Goal: Transaction & Acquisition: Book appointment/travel/reservation

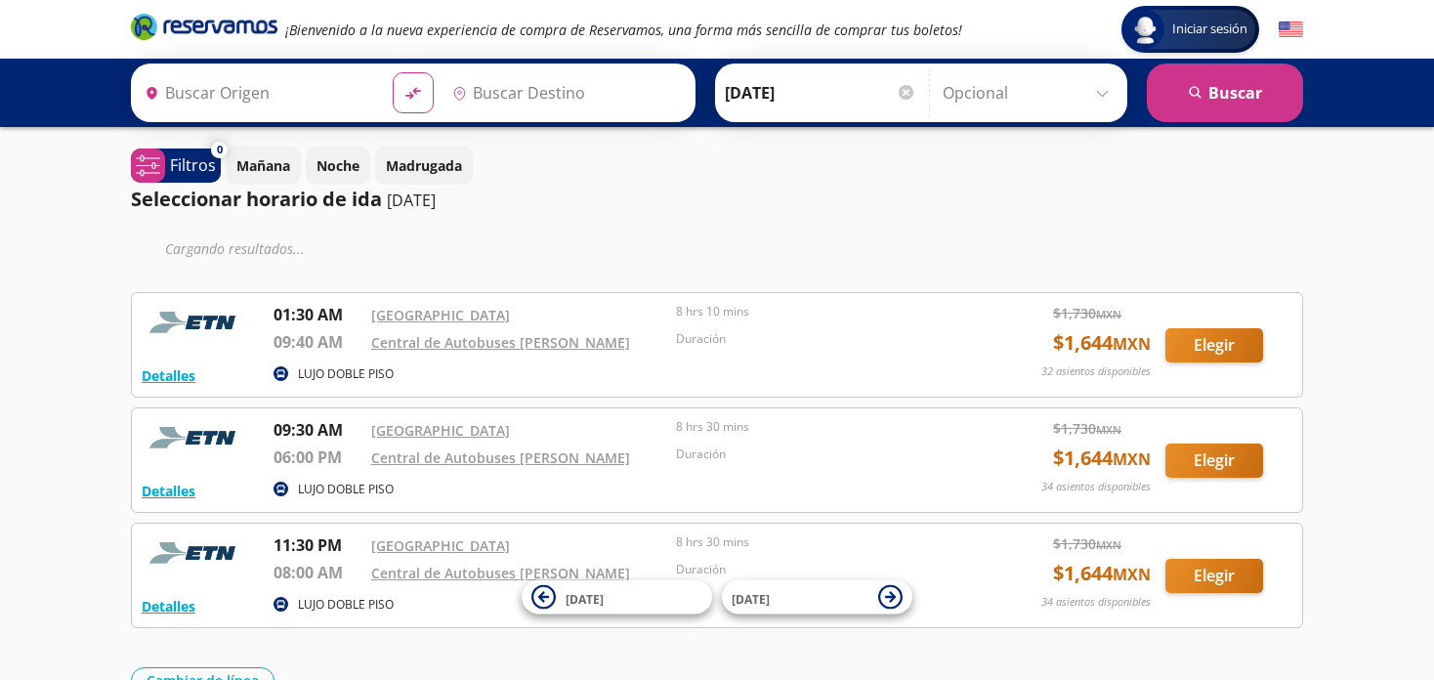
type input "[GEOGRAPHIC_DATA], [GEOGRAPHIC_DATA]"
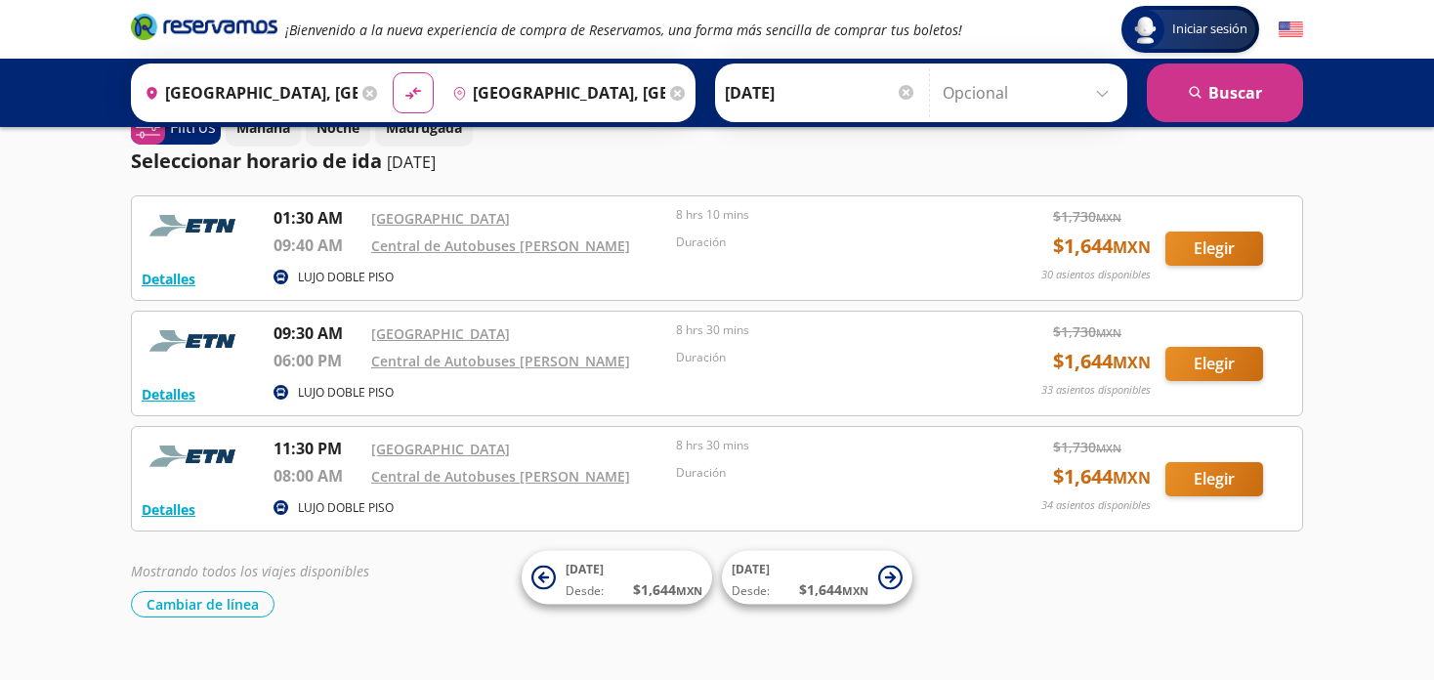
scroll to position [70, 0]
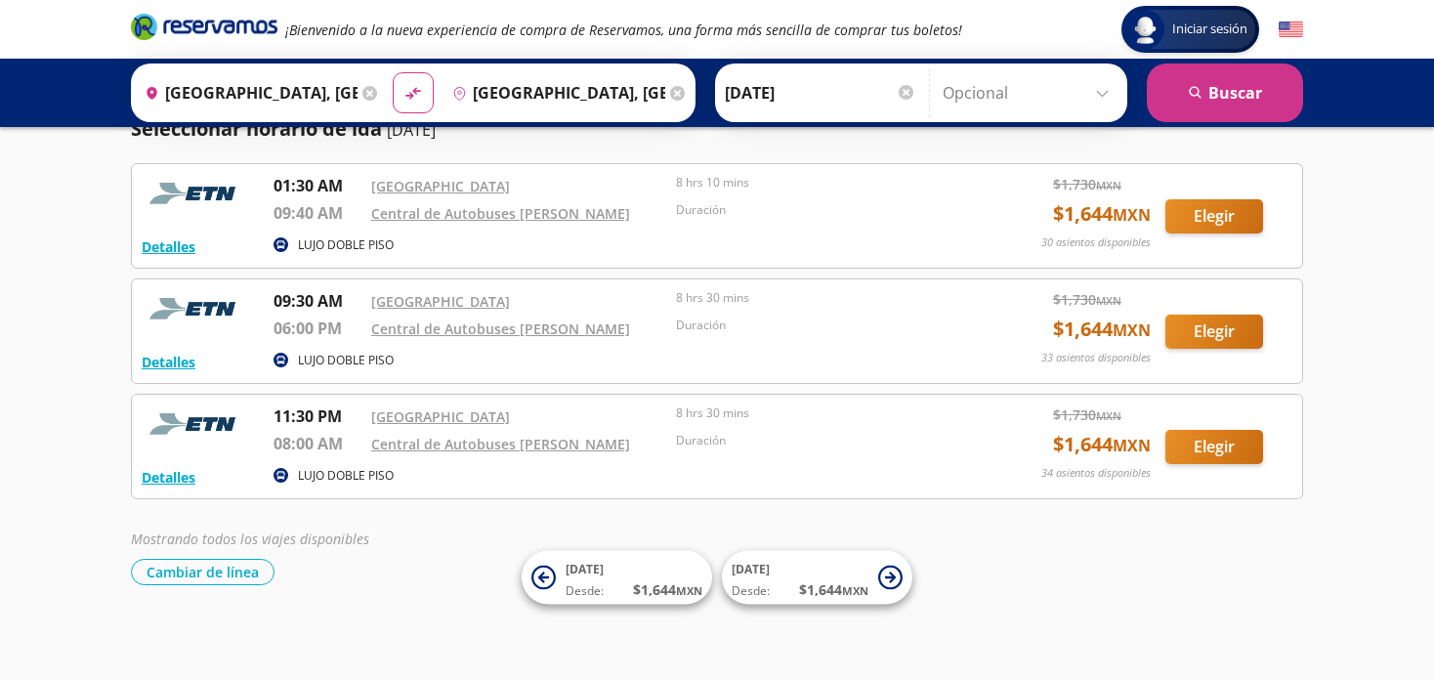
click at [1343, 585] on div "Iniciar sesión Iniciar sesión ¡Bienvenido a la nueva experiencia de compra de R…" at bounding box center [717, 306] width 1434 height 753
drag, startPoint x: 1095, startPoint y: 653, endPoint x: 1046, endPoint y: 584, distance: 84.0
click at [1095, 653] on div "Iniciar sesión Iniciar sesión ¡Bienvenido a la nueva experiencia de compra de R…" at bounding box center [717, 306] width 1434 height 753
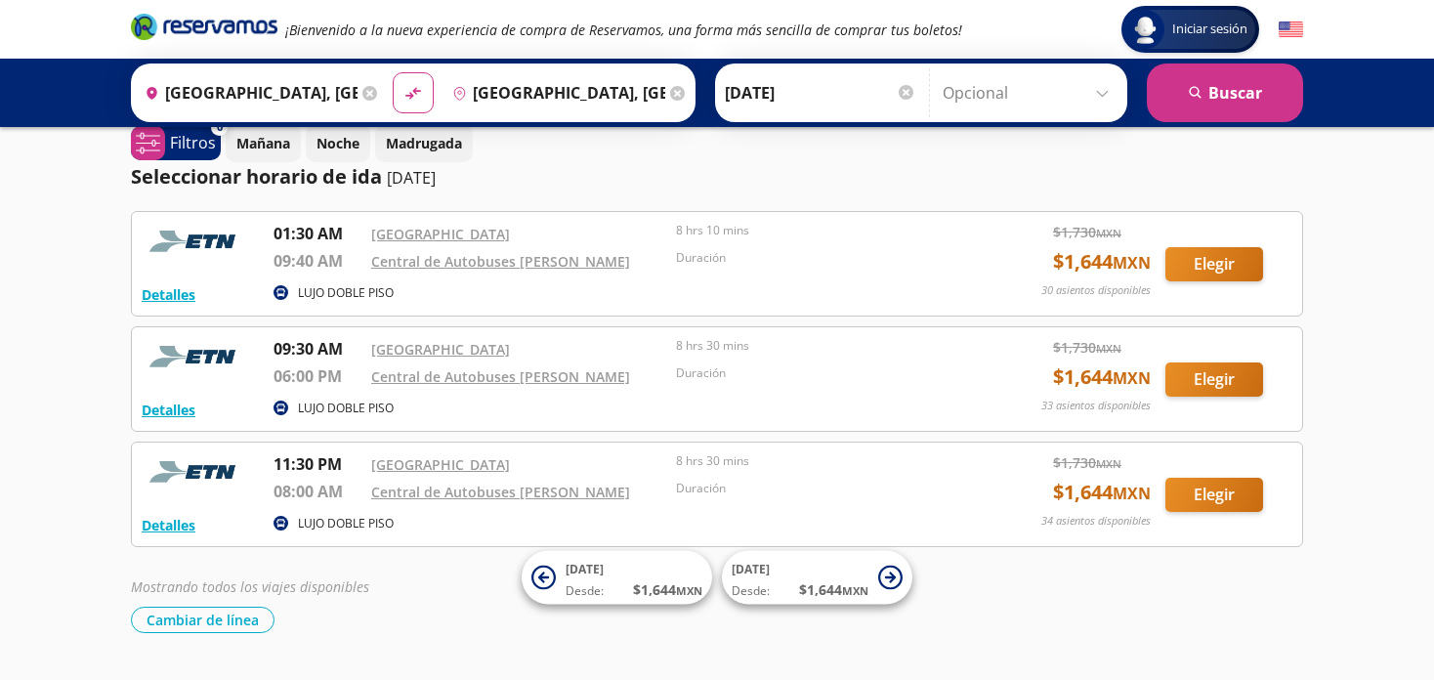
scroll to position [0, 0]
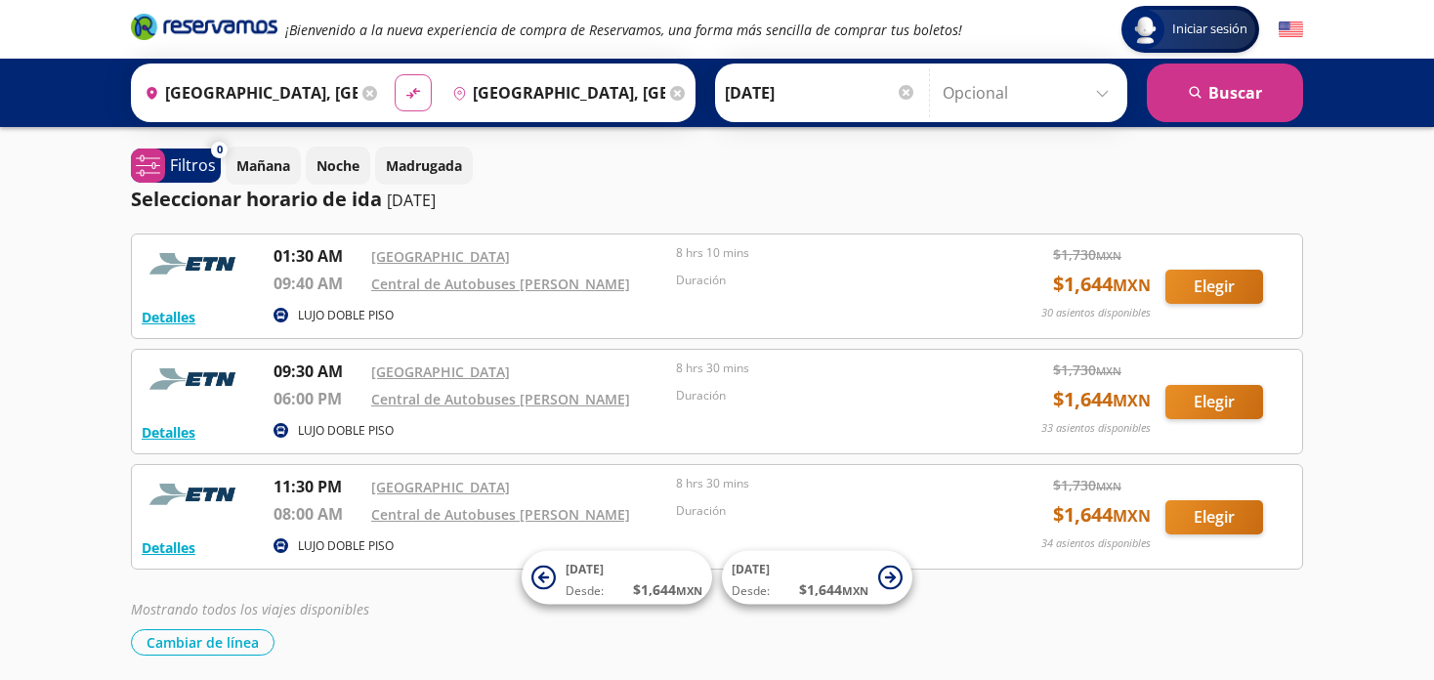
click at [406, 91] on icon at bounding box center [413, 93] width 14 height 11
type input "[GEOGRAPHIC_DATA], [GEOGRAPHIC_DATA]"
click at [772, 91] on input "[DATE]" at bounding box center [820, 92] width 191 height 49
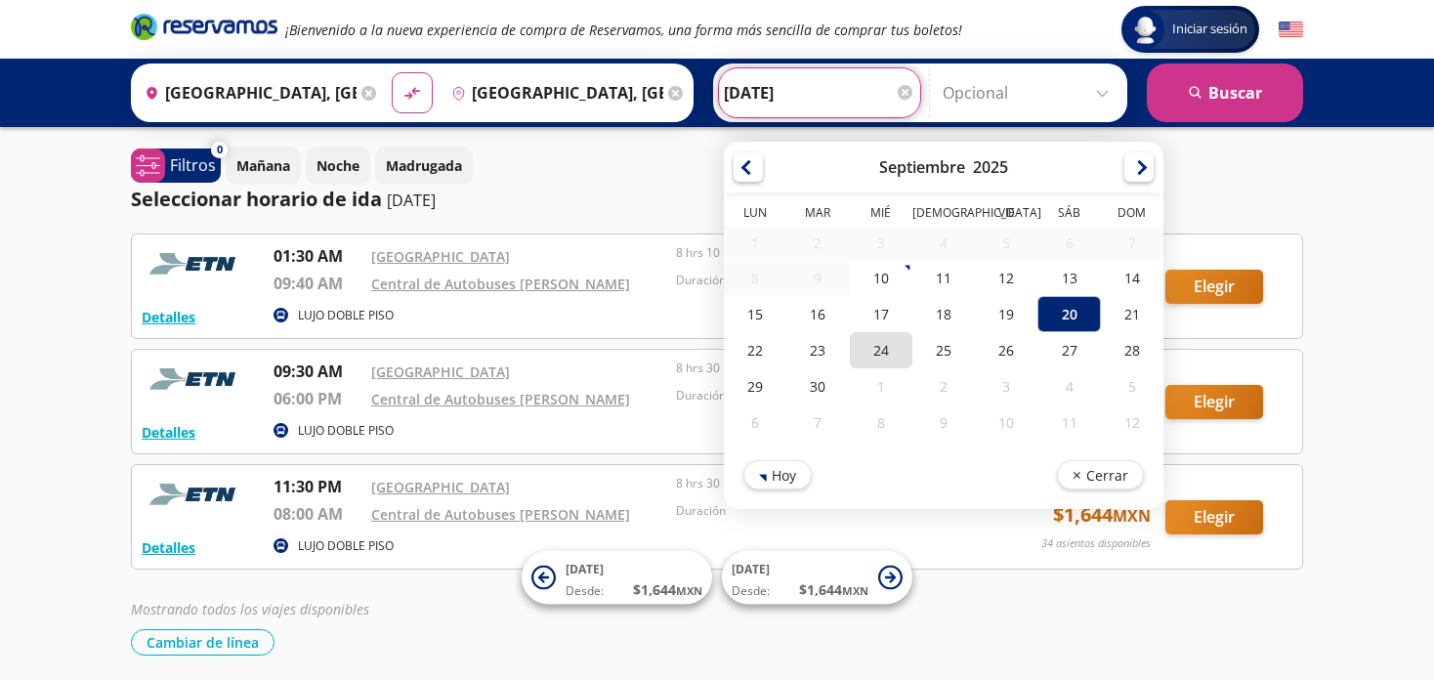
click at [869, 345] on div "24" at bounding box center [881, 350] width 63 height 36
type input "[DATE]"
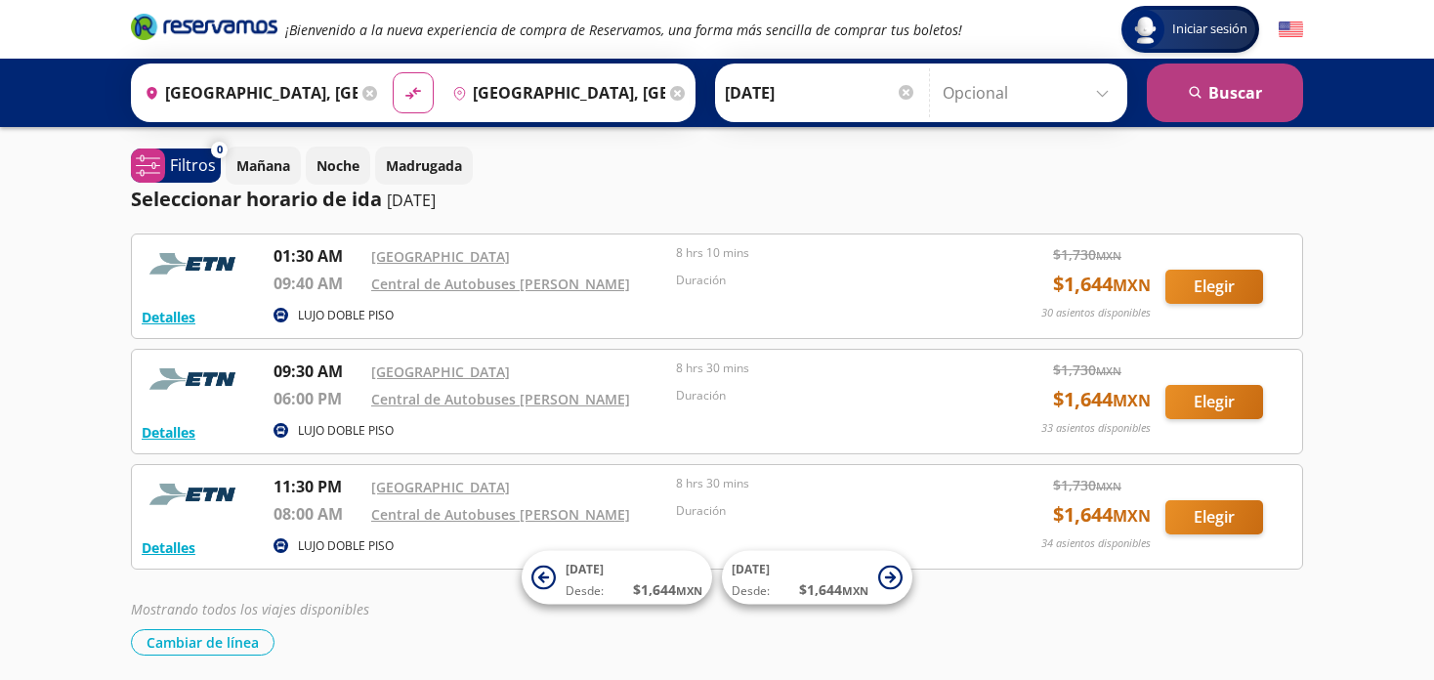
click at [1248, 93] on button "search [GEOGRAPHIC_DATA]" at bounding box center [1225, 92] width 156 height 59
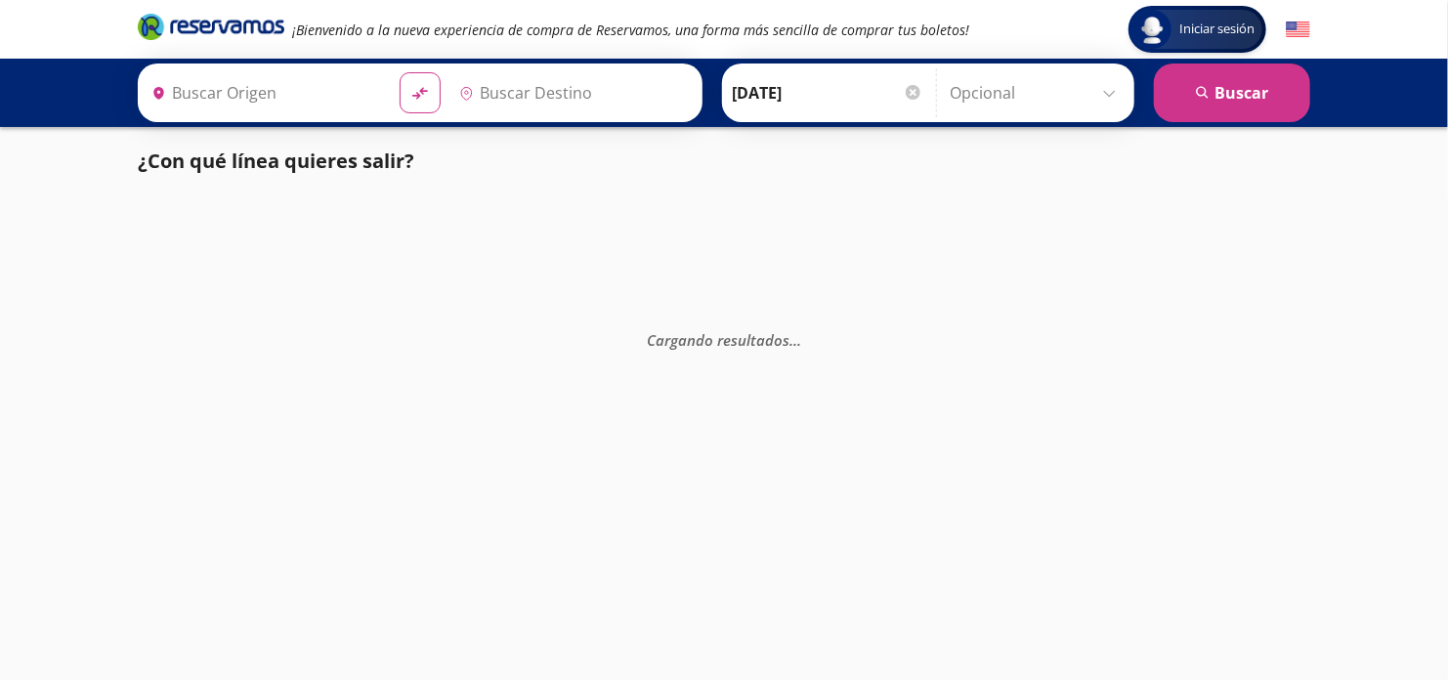
type input "[GEOGRAPHIC_DATA], [GEOGRAPHIC_DATA]"
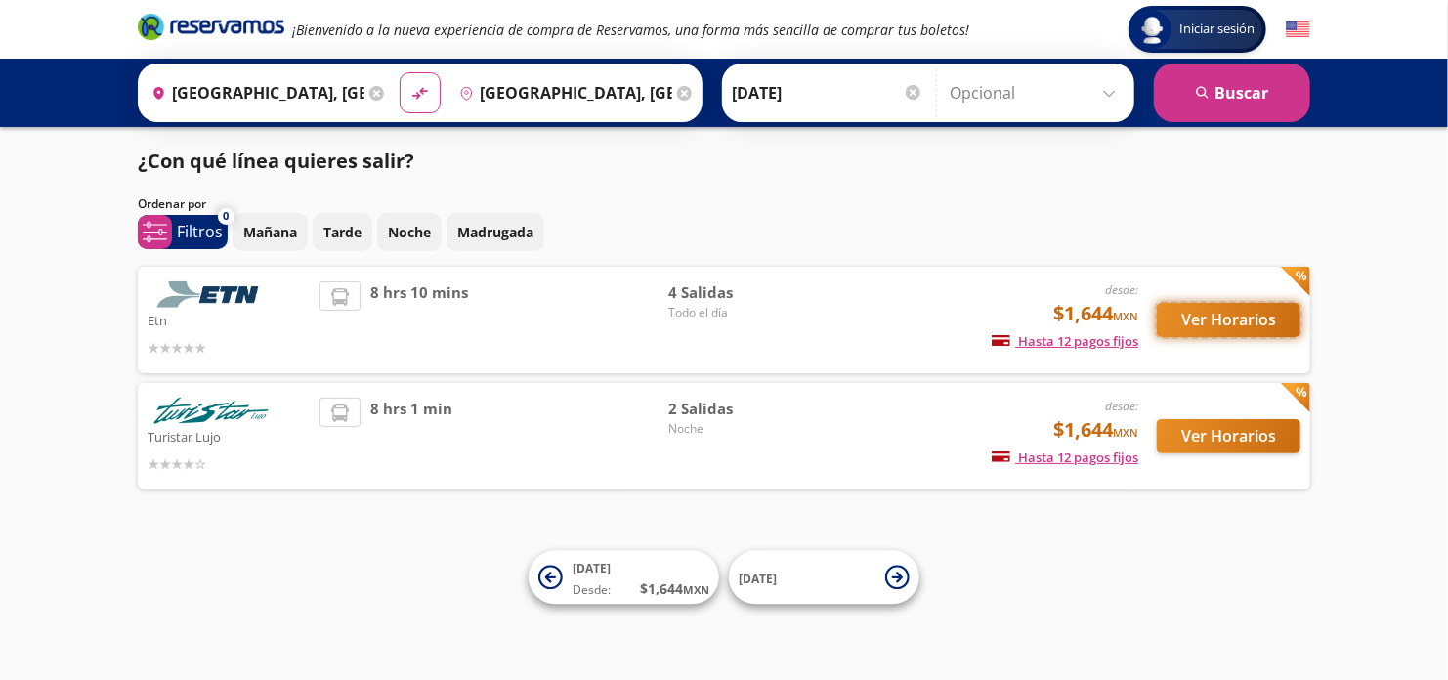
click at [1222, 319] on button "Ver Horarios" at bounding box center [1229, 320] width 144 height 34
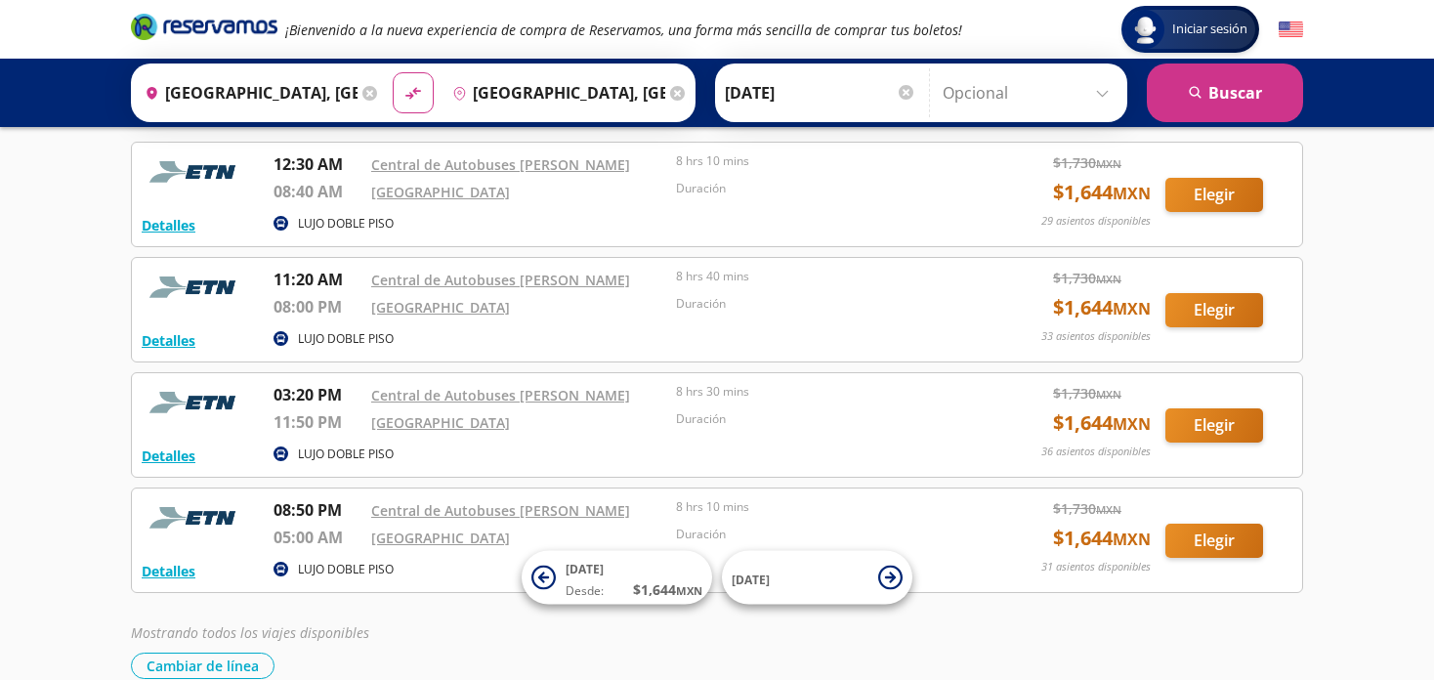
scroll to position [98, 0]
